Goal: Task Accomplishment & Management: Use online tool/utility

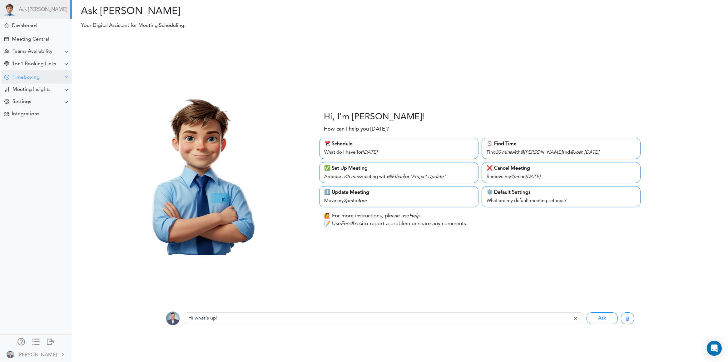
click at [26, 76] on div "Timeboxing" at bounding box center [25, 78] width 27 height 6
click at [42, 91] on div "Goals for [DATE]" at bounding box center [28, 89] width 34 height 3
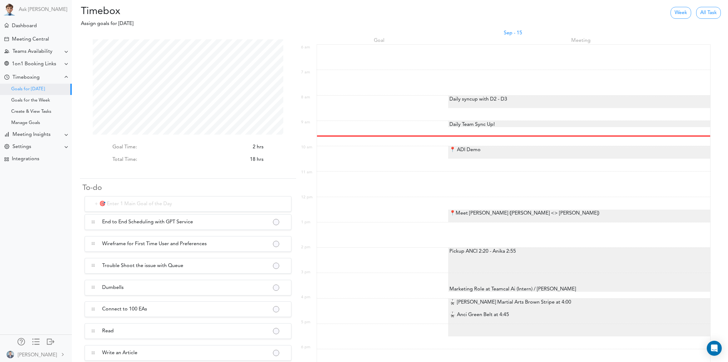
scroll to position [95, 191]
click at [473, 149] on div "📍 ADI Demo" at bounding box center [464, 149] width 32 height 7
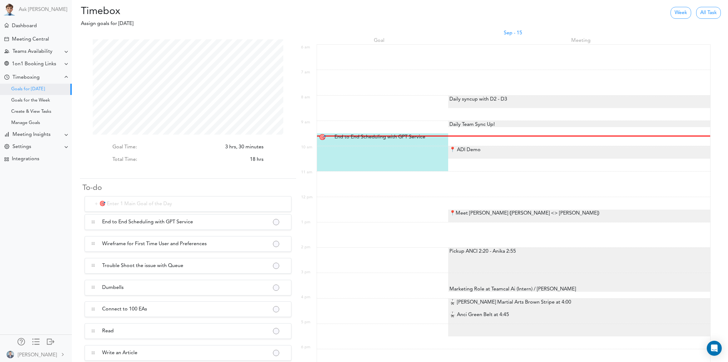
scroll to position [95, 191]
click at [464, 149] on div "📍 ADI Demo" at bounding box center [464, 149] width 32 height 7
click at [484, 153] on div at bounding box center [579, 153] width 262 height 2
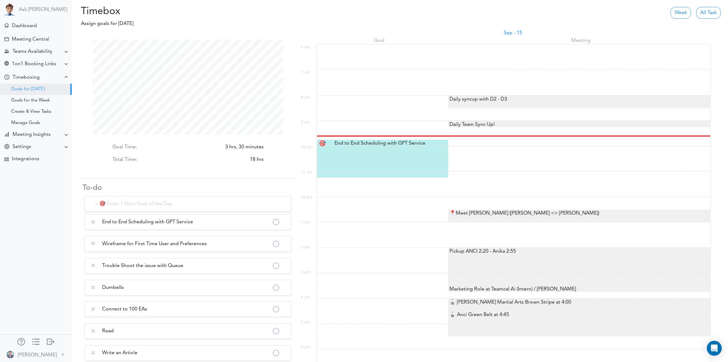
scroll to position [95, 191]
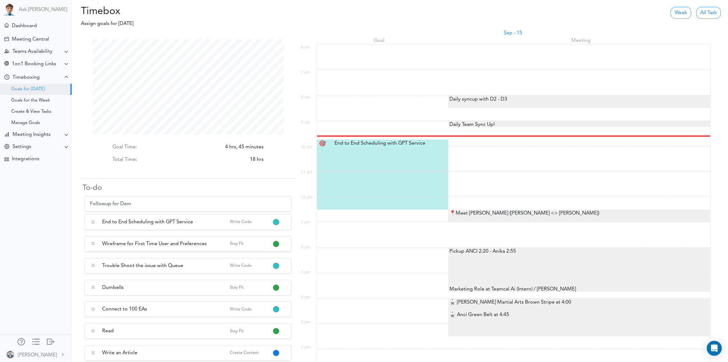
type input "Followup for Demo"
click at [275, 222] on button "button" at bounding box center [275, 223] width 5 height 5
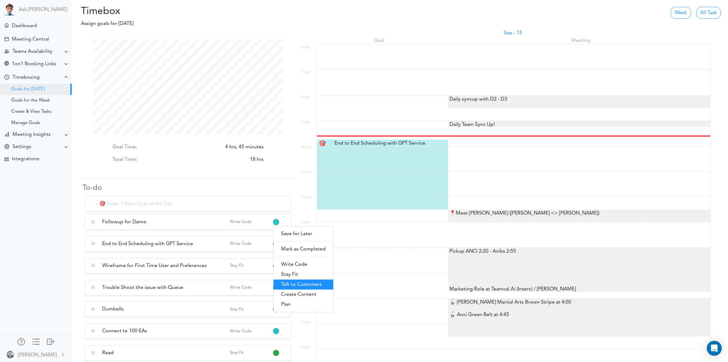
click at [305, 285] on link "Talk to Customers" at bounding box center [304, 285] width 60 height 10
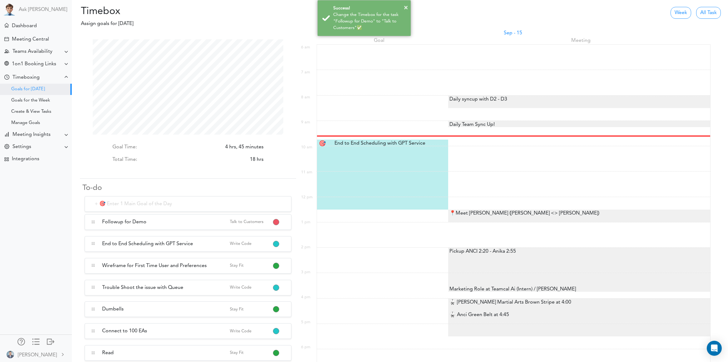
click at [135, 223] on span "Followup for Demo" at bounding box center [166, 221] width 128 height 7
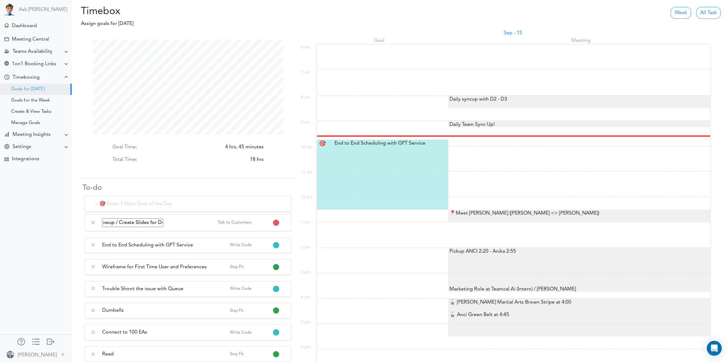
scroll to position [0, 12]
type input "Followup / Create Slides for Demo"
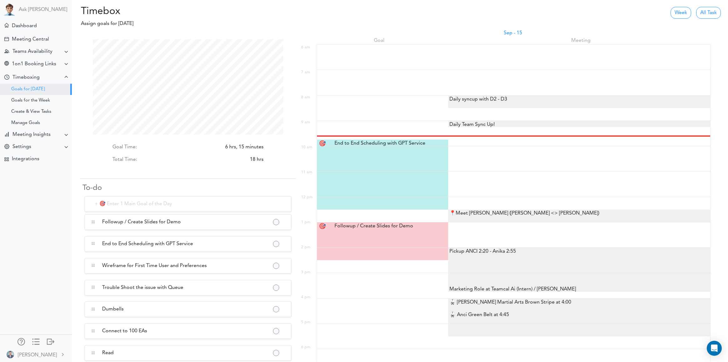
scroll to position [95, 191]
click at [352, 227] on div "Followup / Create Slides for Demo Followup / Create Slides f.." at bounding box center [384, 225] width 108 height 7
type input "Followup / Create Slides for Demo"
select select "1:00 pm"
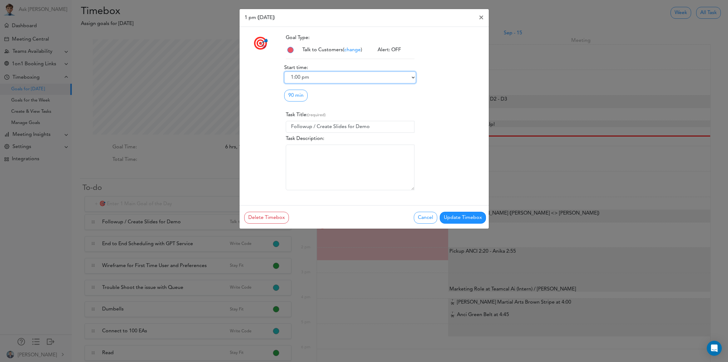
click at [315, 77] on select "6:00 am 6:15 am 6:30 am 6:45 am 7:00 am 7:15 am 7:30 am 7:45 am 8:00 am 8:15 am…" at bounding box center [350, 78] width 132 height 12
click at [284, 72] on select "6:00 am 6:15 am 6:30 am 6:45 am 7:00 am 7:15 am 7:30 am 7:45 am 8:00 am 8:15 am…" at bounding box center [350, 78] width 132 height 12
click at [291, 93] on link "90 min" at bounding box center [295, 96] width 23 height 12
click at [306, 119] on link "60 min" at bounding box center [309, 120] width 49 height 10
click at [451, 211] on div "Delete Timebox Cancel Update Timebox" at bounding box center [368, 217] width 249 height 13
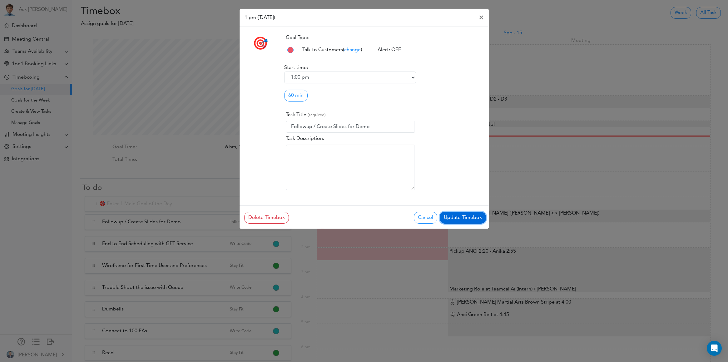
click at [465, 220] on button "Update Timebox" at bounding box center [463, 218] width 46 height 12
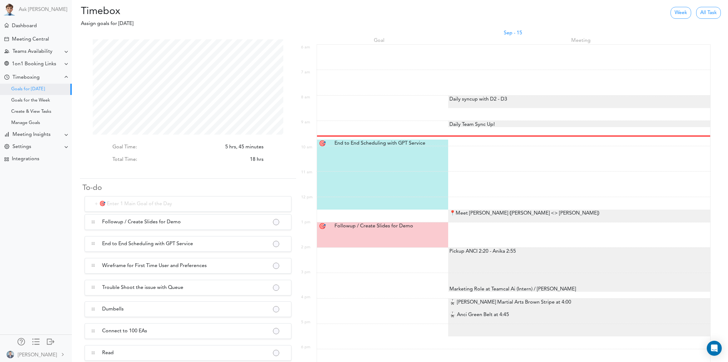
scroll to position [95, 191]
click at [393, 165] on div at bounding box center [383, 164] width 108 height 2
click at [373, 147] on div at bounding box center [383, 147] width 108 height 2
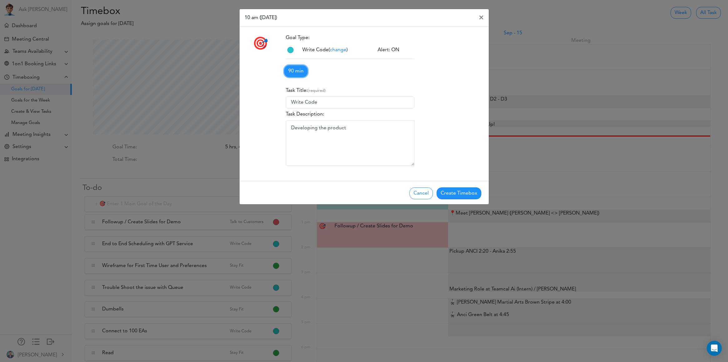
click at [300, 69] on link "90 min" at bounding box center [295, 71] width 23 height 12
click at [458, 191] on button "Create Timebox" at bounding box center [459, 193] width 45 height 12
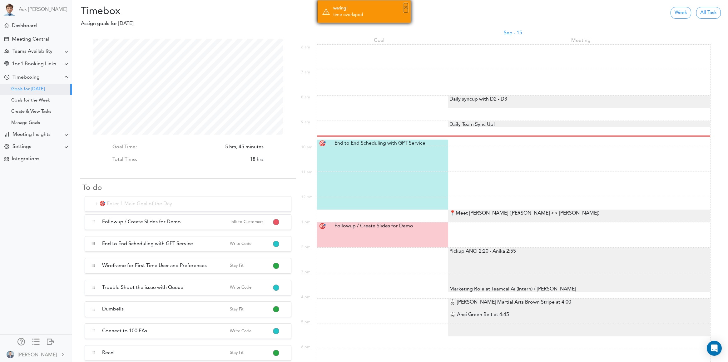
click at [406, 7] on button "×" at bounding box center [406, 7] width 4 height 9
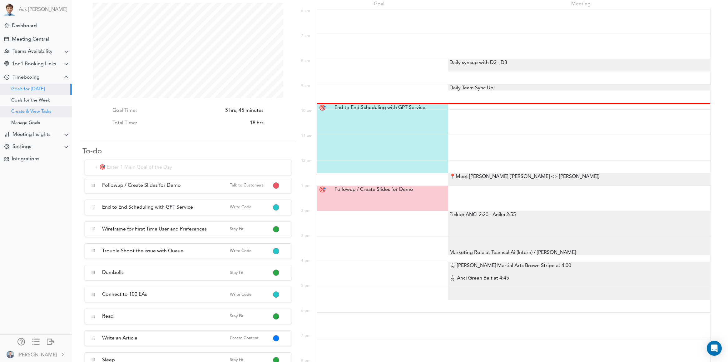
scroll to position [39, 0]
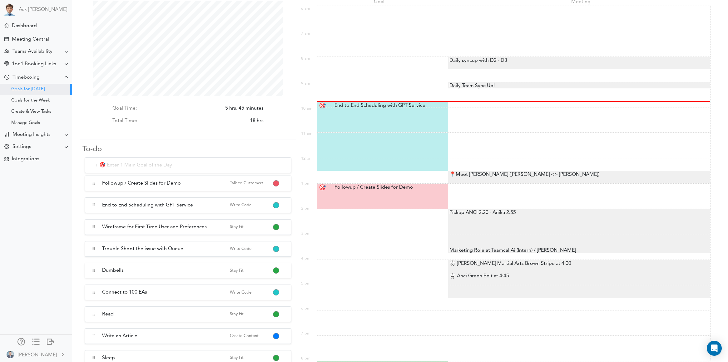
click at [383, 106] on div "End to End Scheduling with GPT Service End to End Scheduling with.." at bounding box center [384, 106] width 108 height 8
type input "End to End Scheduling with GPT Service"
select select "9:45 am"
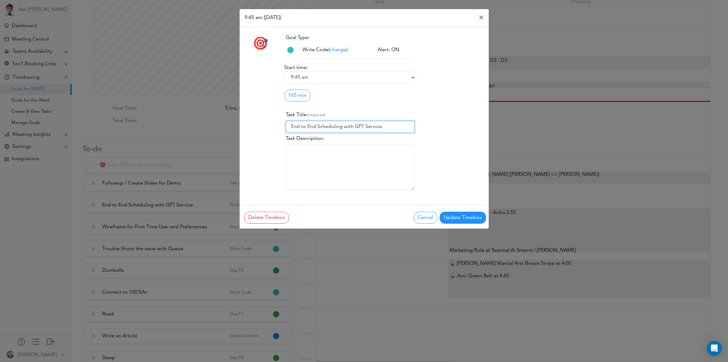
drag, startPoint x: 248, startPoint y: 121, endPoint x: 241, endPoint y: 120, distance: 6.6
click at [241, 120] on div "🎯 Goal Type: change 1" at bounding box center [364, 116] width 249 height 168
click at [299, 161] on textarea "Task Description:" at bounding box center [350, 168] width 129 height 46
click at [446, 216] on button "Update Timebox" at bounding box center [463, 218] width 46 height 12
type input "End to End Scheduling with GPT Service"
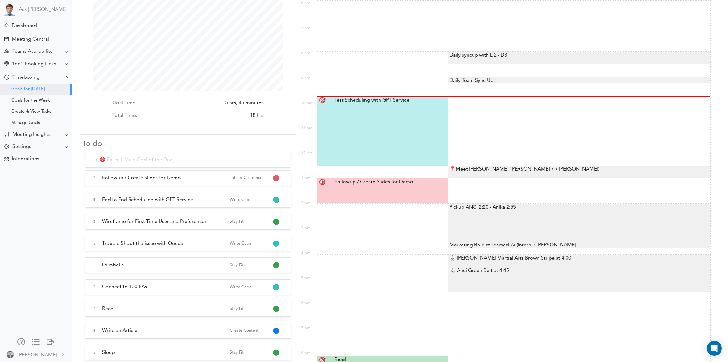
scroll to position [29, 0]
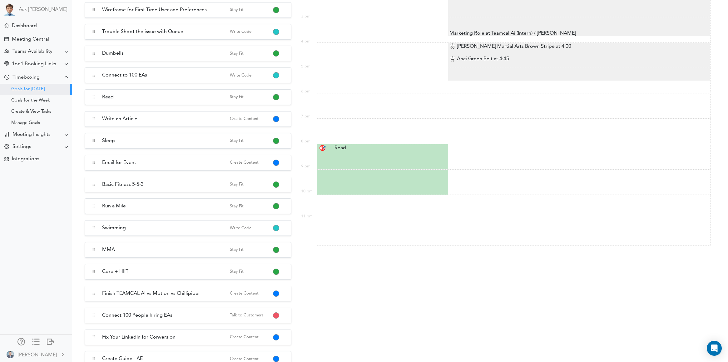
scroll to position [153, 0]
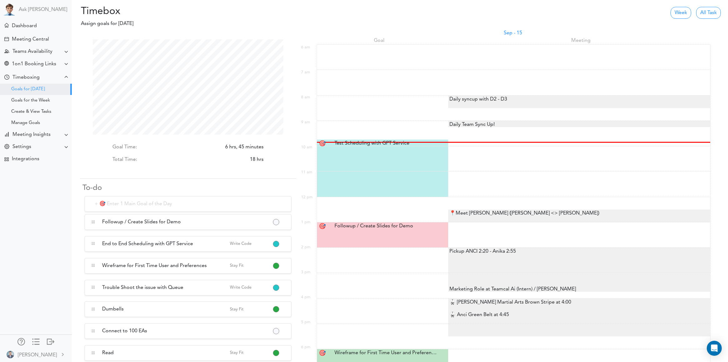
scroll to position [95, 191]
